Goal: Task Accomplishment & Management: Use online tool/utility

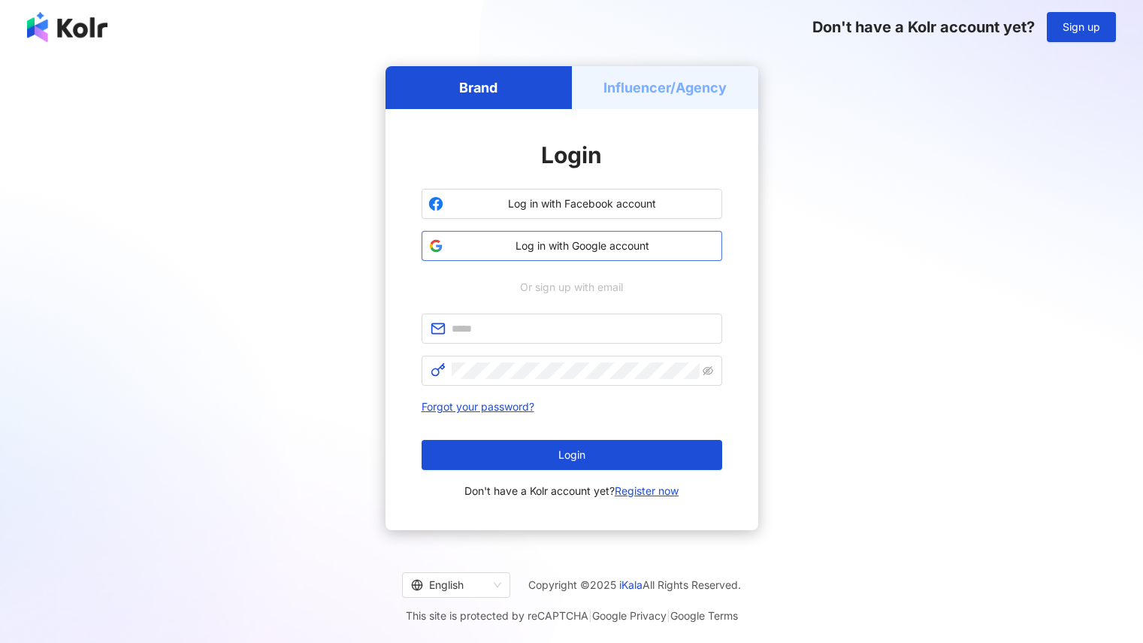
click at [541, 250] on span "Log in with Google account" at bounding box center [583, 245] width 266 height 15
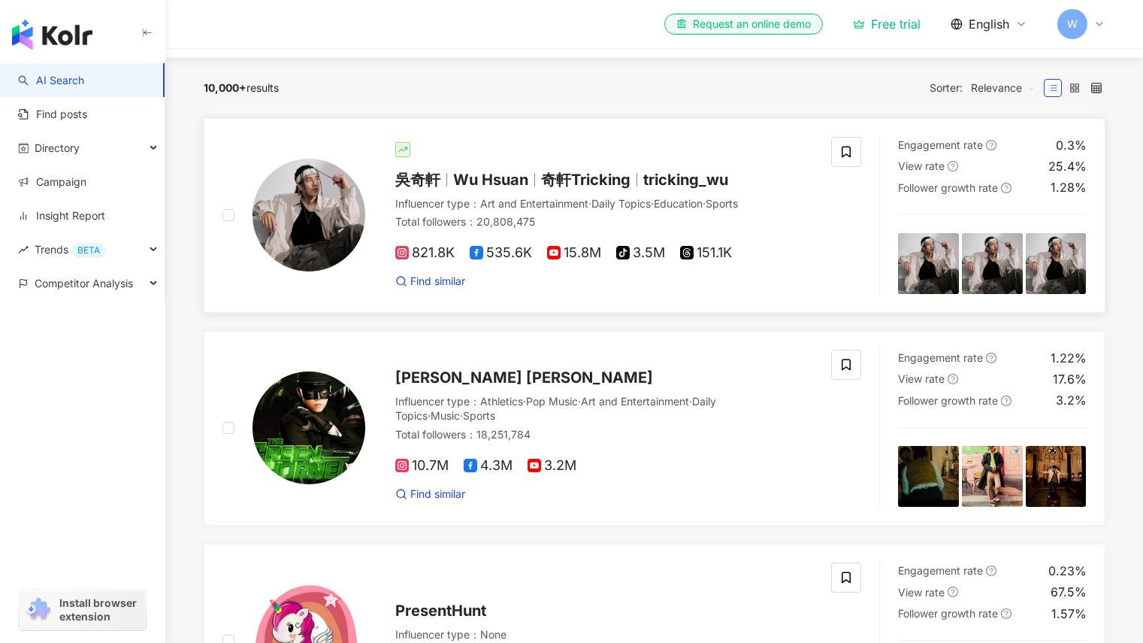
scroll to position [143, 0]
click at [517, 91] on div "10,000+ results Sorter: Relevance" at bounding box center [655, 87] width 902 height 24
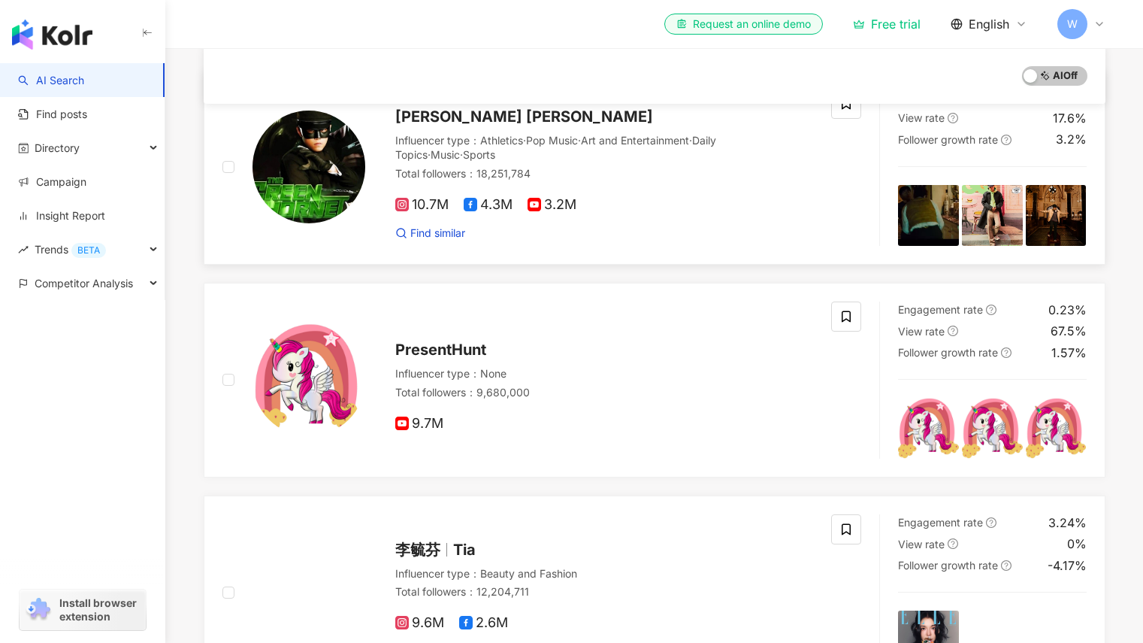
scroll to position [0, 0]
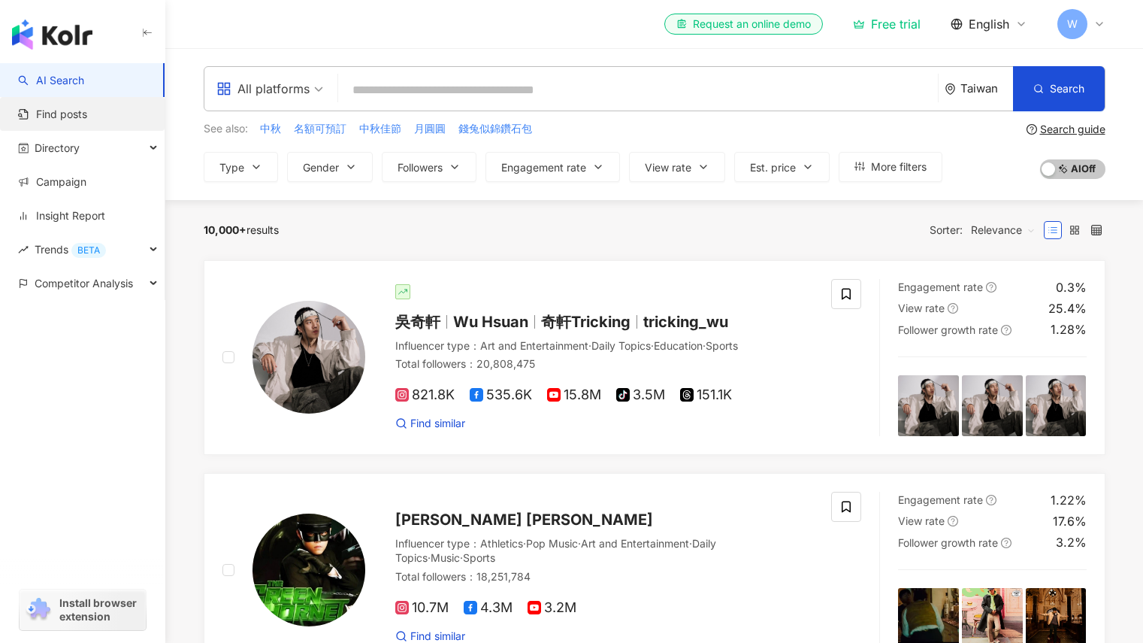
click at [81, 116] on link "Find posts" at bounding box center [52, 114] width 69 height 15
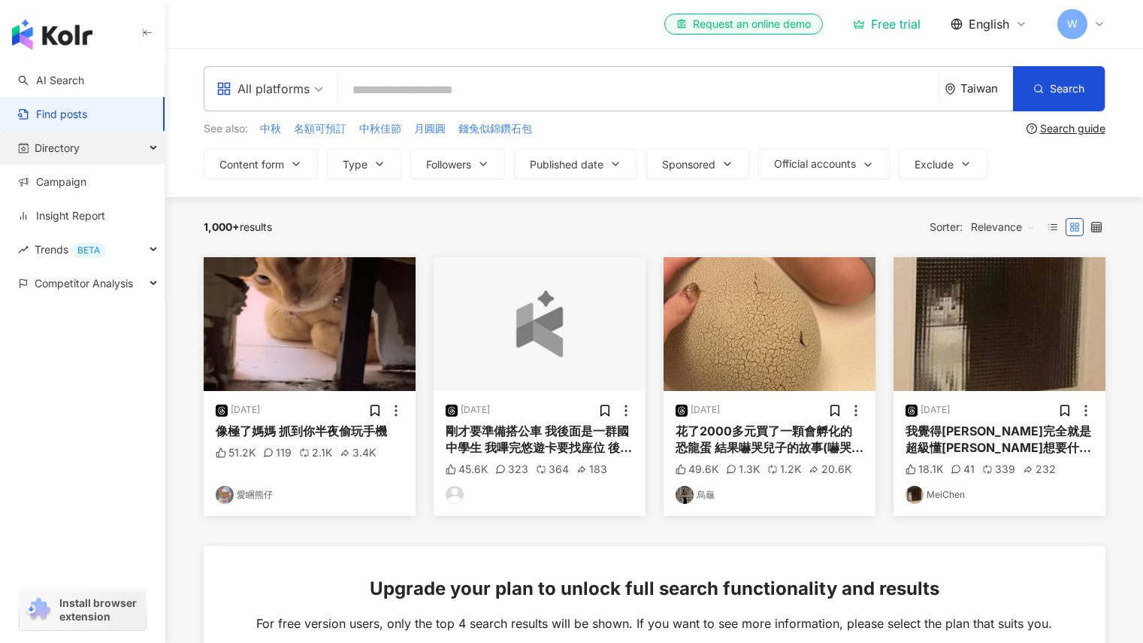
click at [92, 144] on div "Directory" at bounding box center [82, 148] width 165 height 34
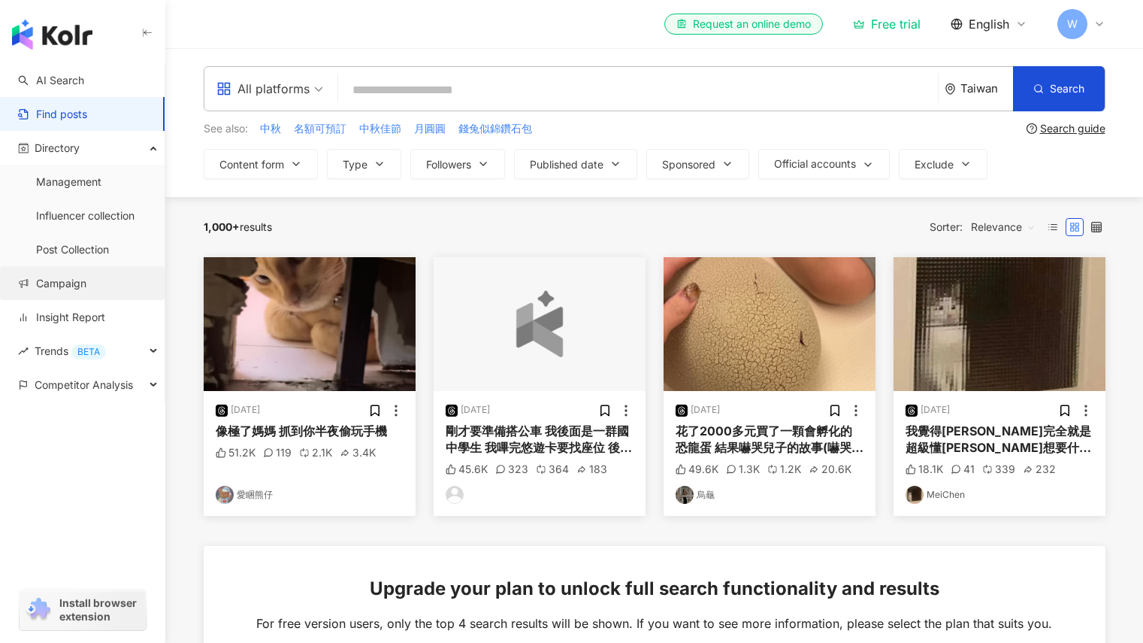
click at [86, 291] on link "Campaign" at bounding box center [52, 283] width 68 height 15
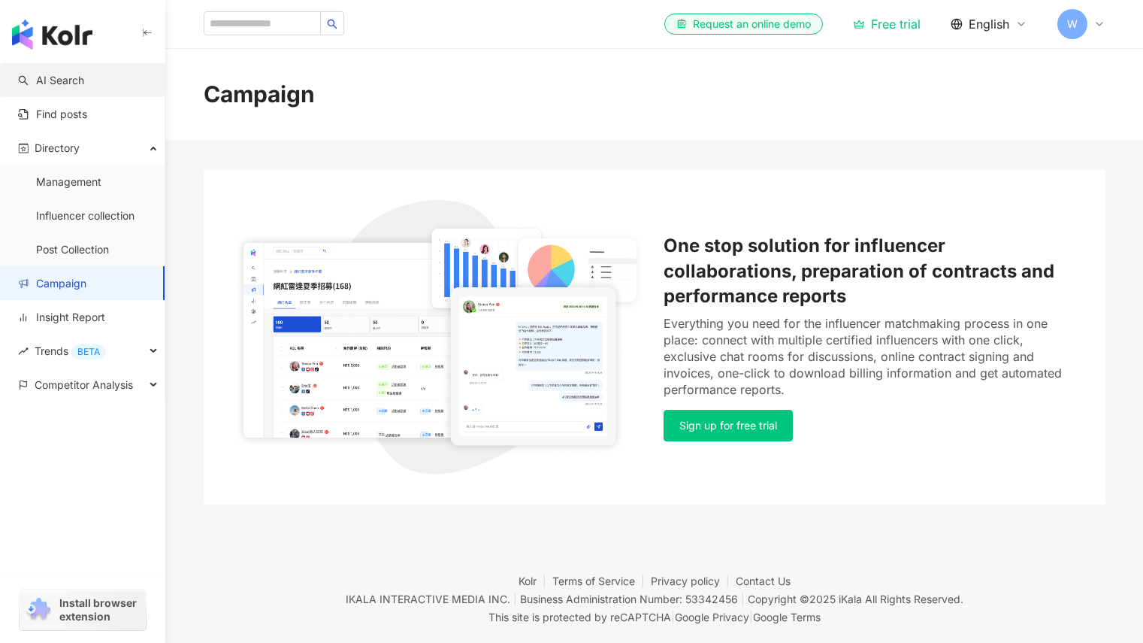
click at [78, 87] on link "AI Search" at bounding box center [51, 80] width 66 height 15
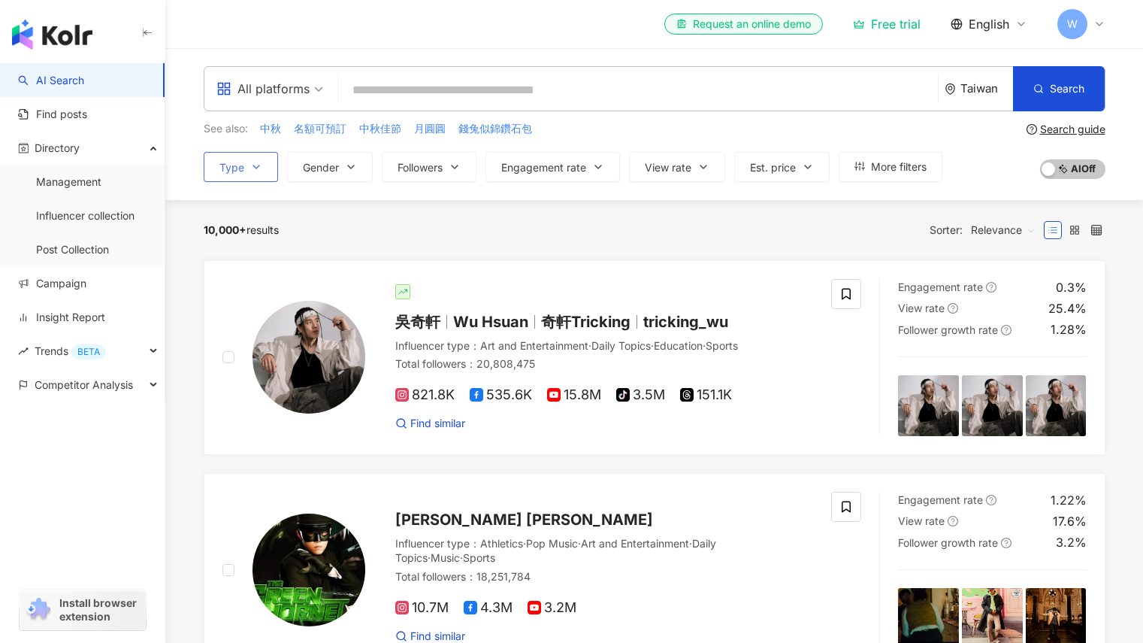
click at [244, 168] on span "Type" at bounding box center [232, 168] width 25 height 12
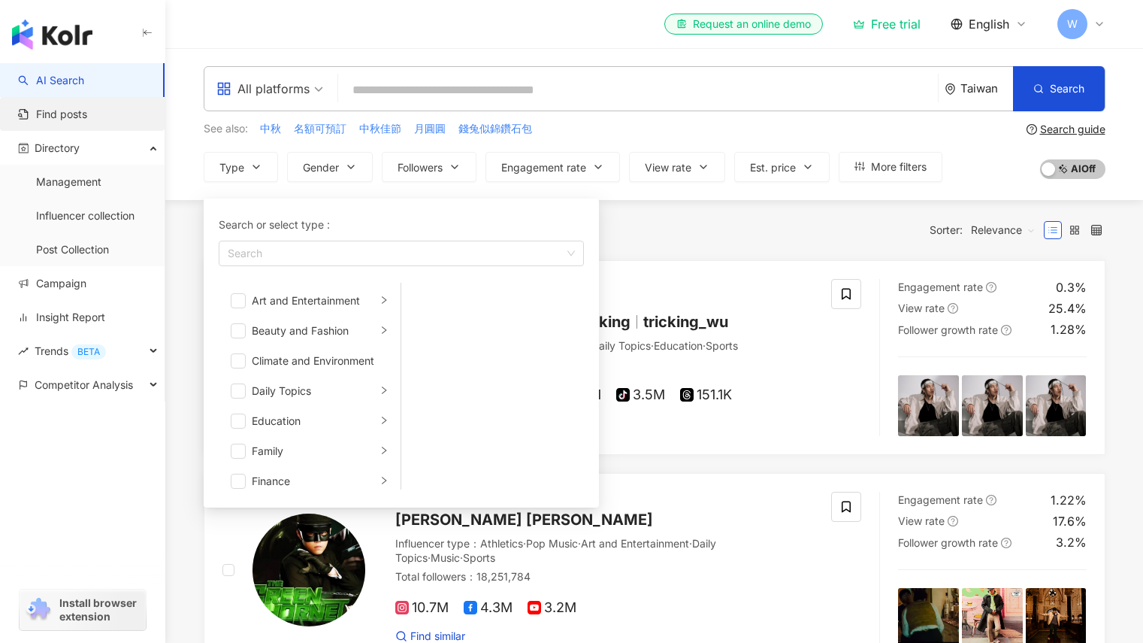
click at [87, 120] on link "Find posts" at bounding box center [52, 114] width 69 height 15
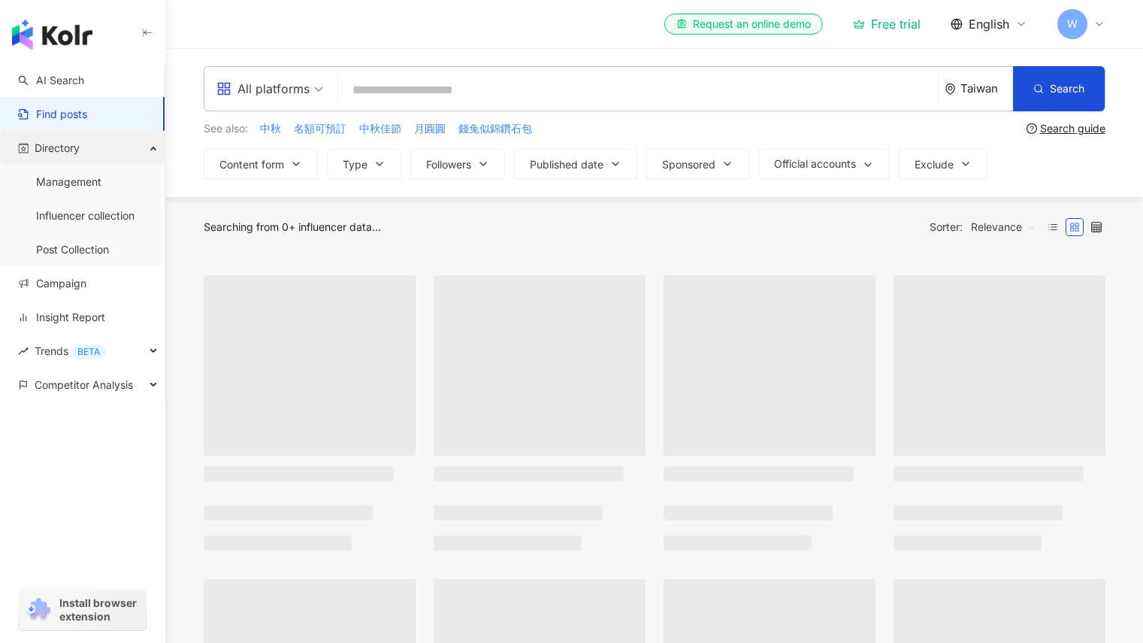
click at [72, 149] on span "Directory" at bounding box center [57, 148] width 45 height 34
click at [94, 189] on link "Management" at bounding box center [68, 181] width 65 height 15
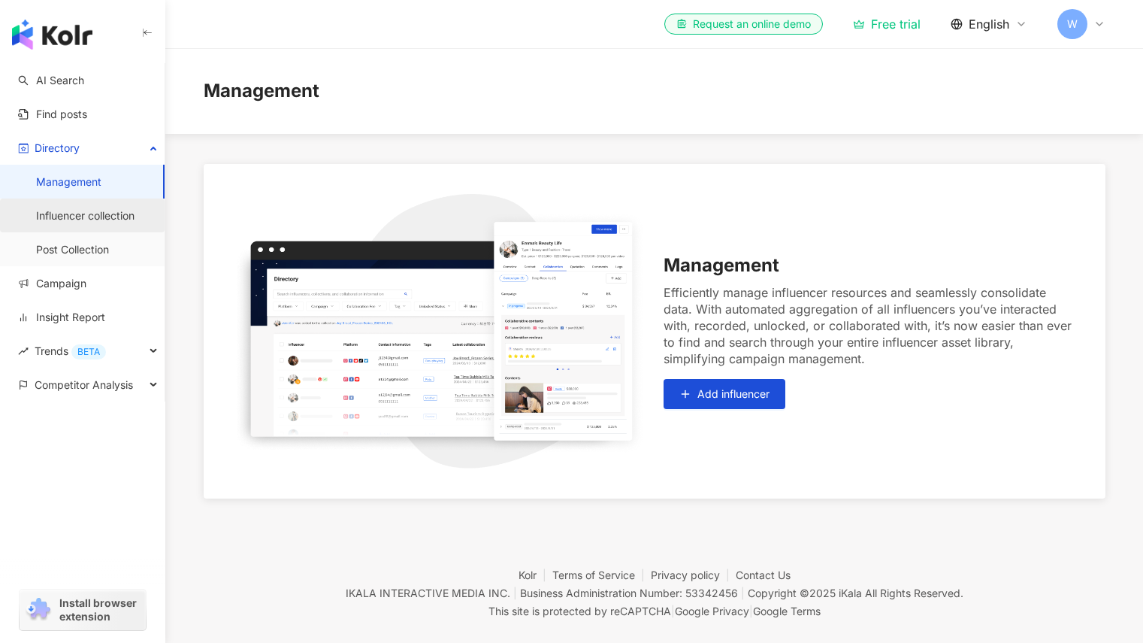
click at [113, 222] on link "Influencer collection" at bounding box center [85, 215] width 98 height 15
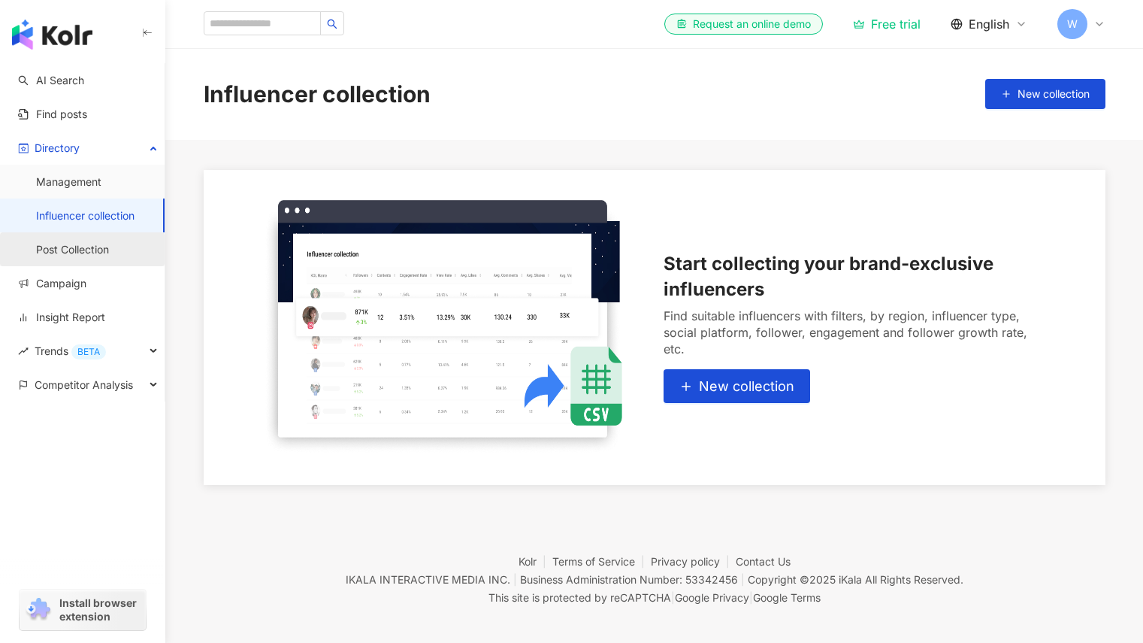
click at [109, 246] on link "Post Collection" at bounding box center [72, 249] width 73 height 15
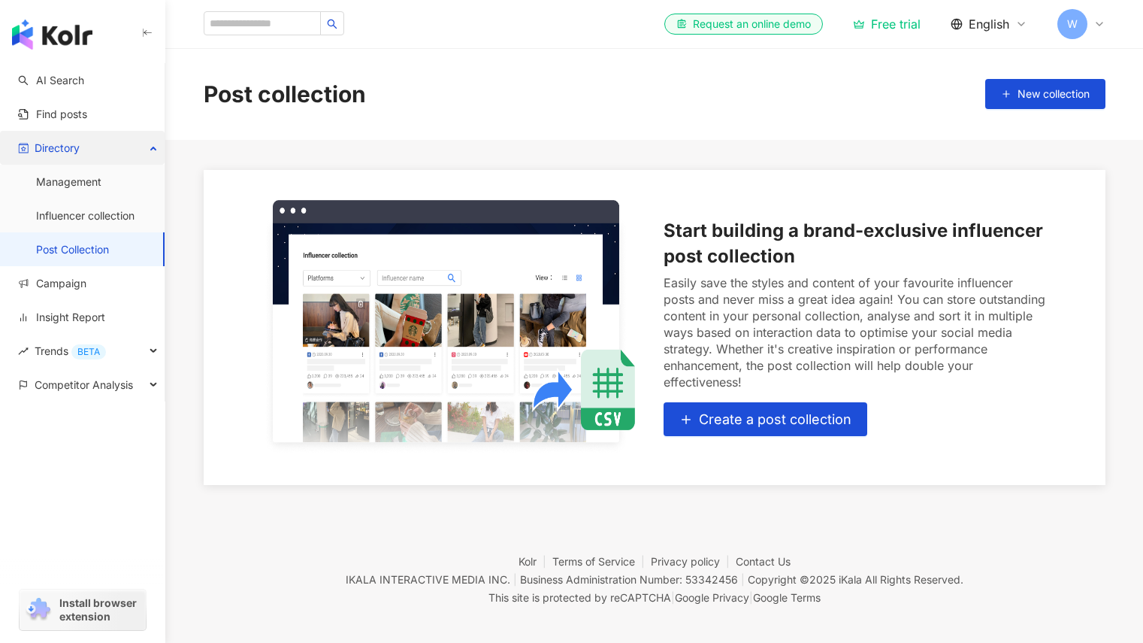
click at [98, 147] on div "Directory" at bounding box center [82, 148] width 165 height 34
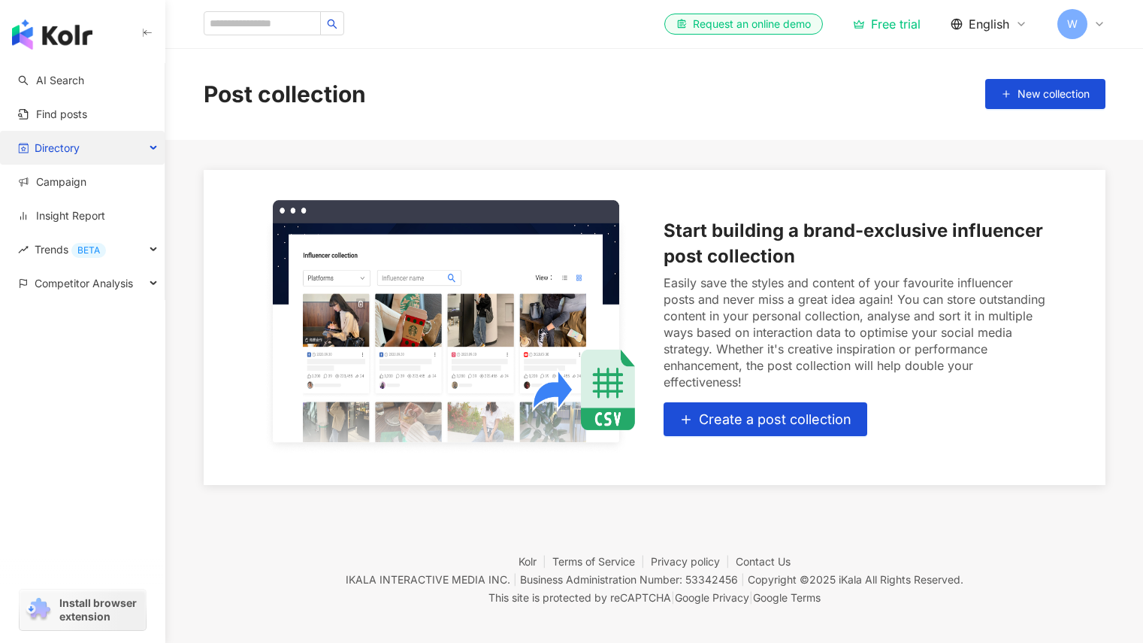
click at [98, 147] on div "Directory" at bounding box center [82, 148] width 165 height 34
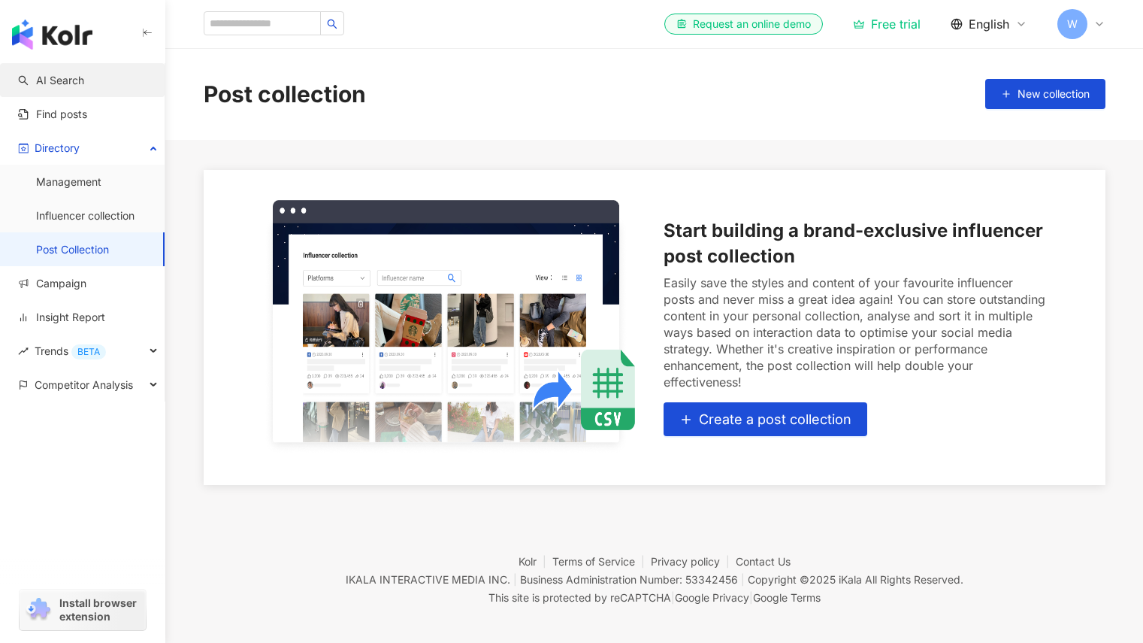
click at [84, 73] on link "AI Search" at bounding box center [51, 80] width 66 height 15
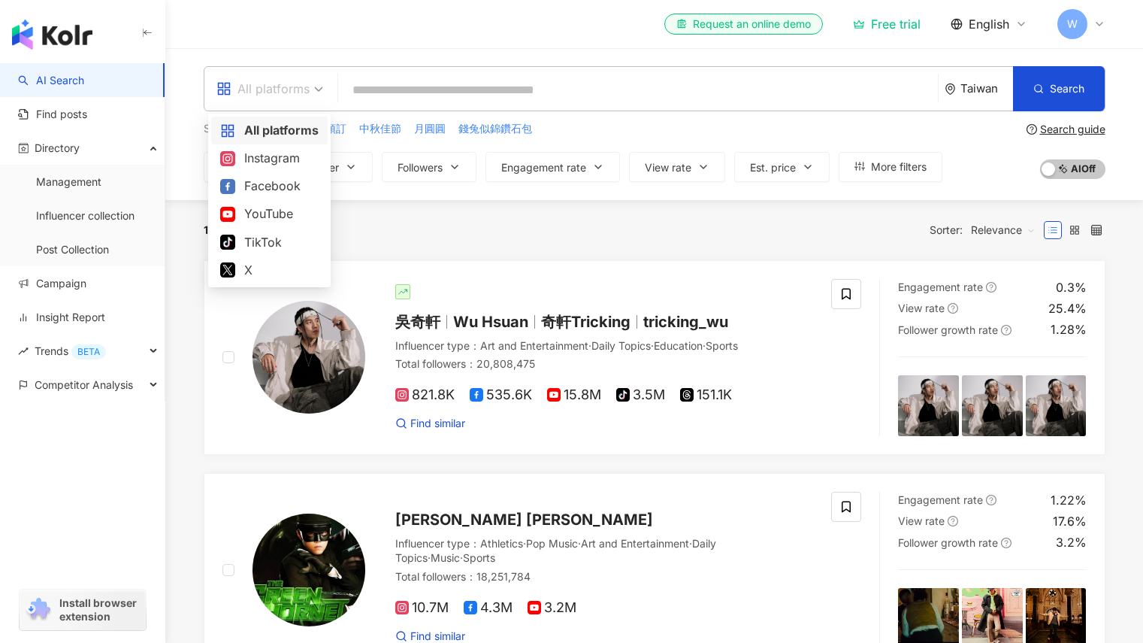
click at [277, 86] on div "All platforms" at bounding box center [263, 89] width 93 height 24
click at [392, 201] on div "10,000+ results Sorter: Relevance" at bounding box center [655, 230] width 902 height 60
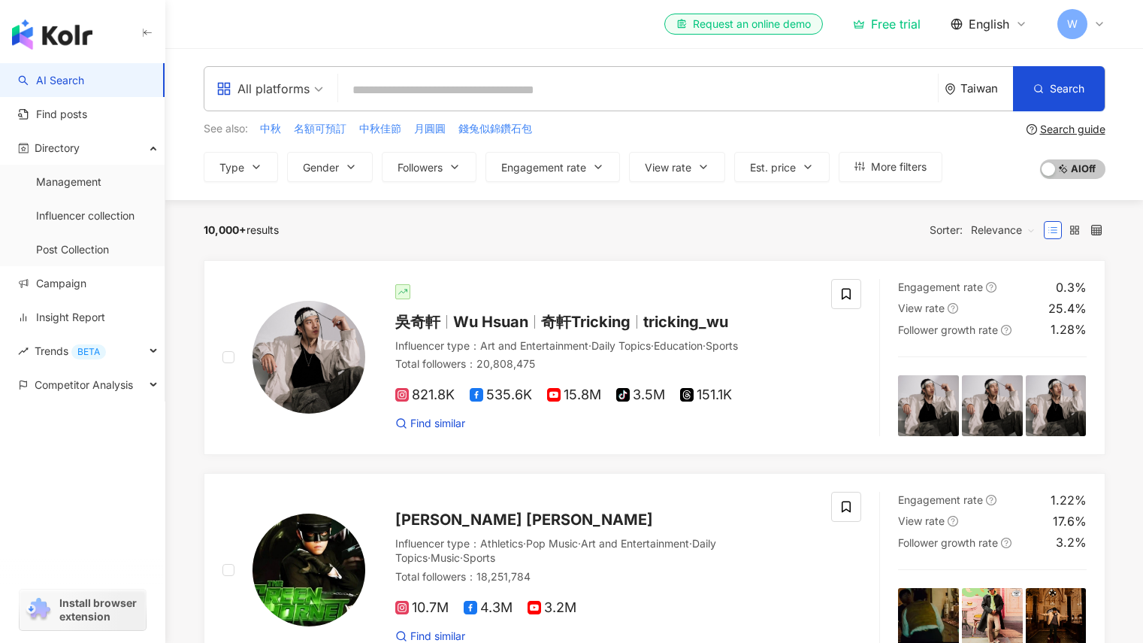
click at [1022, 20] on icon at bounding box center [1022, 24] width 12 height 12
click at [562, 22] on div "el-icon-cs Request an online demo Free trial English W" at bounding box center [655, 24] width 902 height 48
click at [1095, 166] on span "AI On AI Off" at bounding box center [1072, 169] width 65 height 20
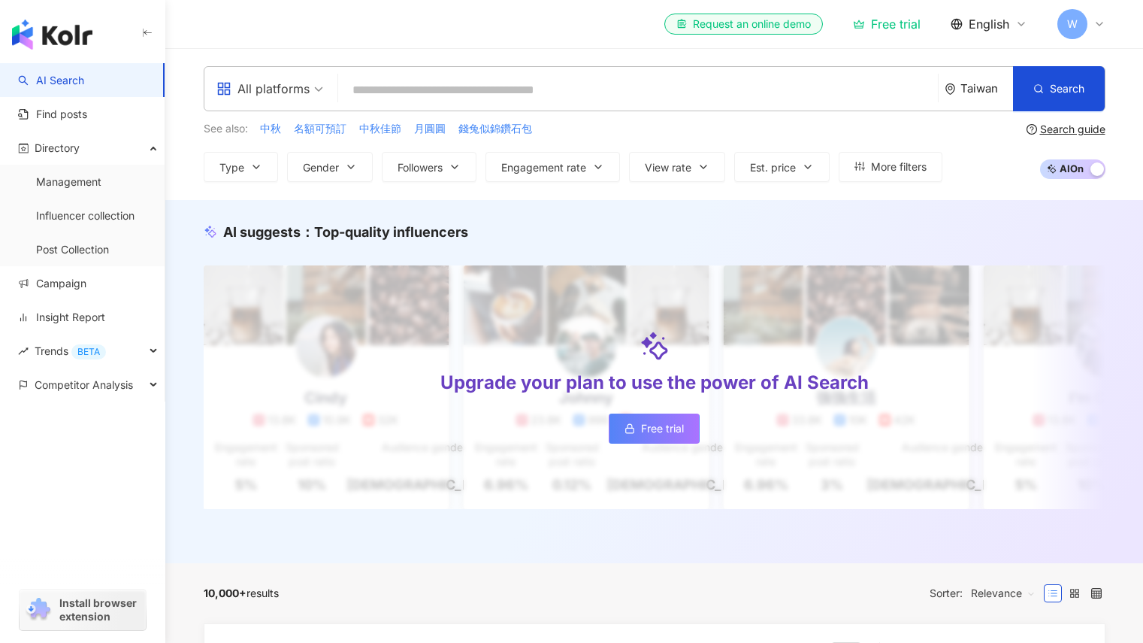
click at [1107, 14] on div "el-icon-cs Request an online demo Free trial English W" at bounding box center [655, 24] width 962 height 48
click at [1099, 17] on div "W" at bounding box center [1082, 24] width 48 height 30
click at [613, 21] on div "el-icon-cs Request an online demo Free trial English W" at bounding box center [655, 24] width 902 height 48
click at [86, 286] on link "Campaign" at bounding box center [52, 283] width 68 height 15
